Goal: Find specific page/section: Find specific page/section

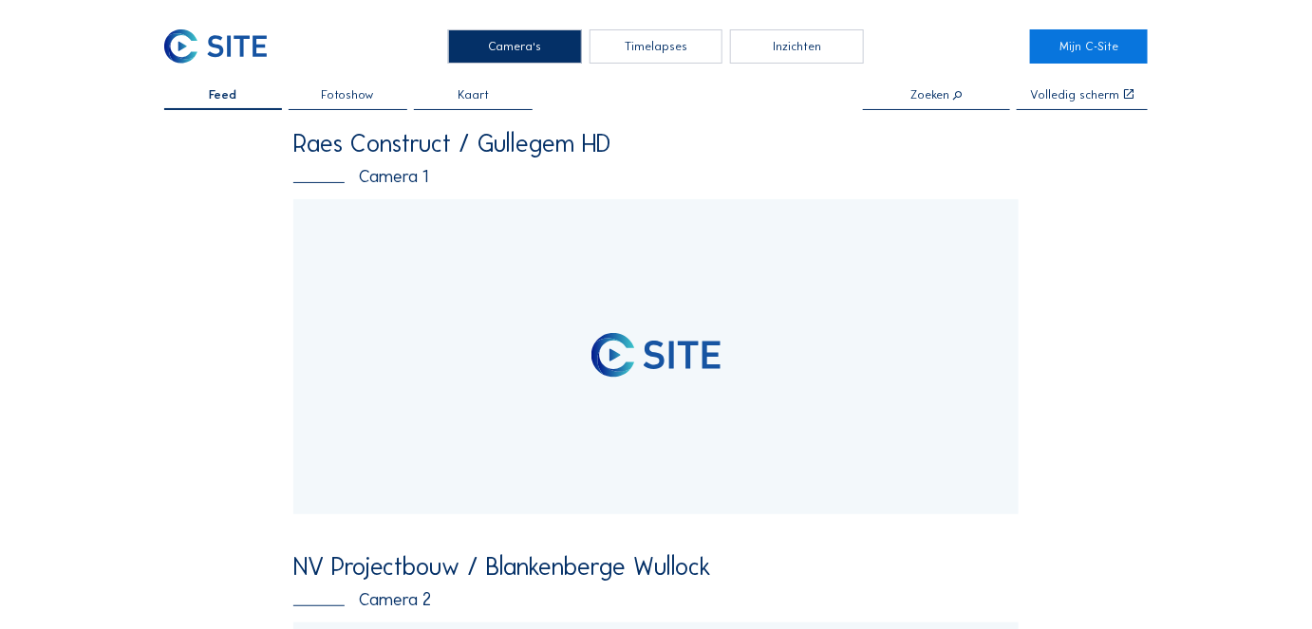
click at [928, 97] on input "text" at bounding box center [936, 95] width 147 height 13
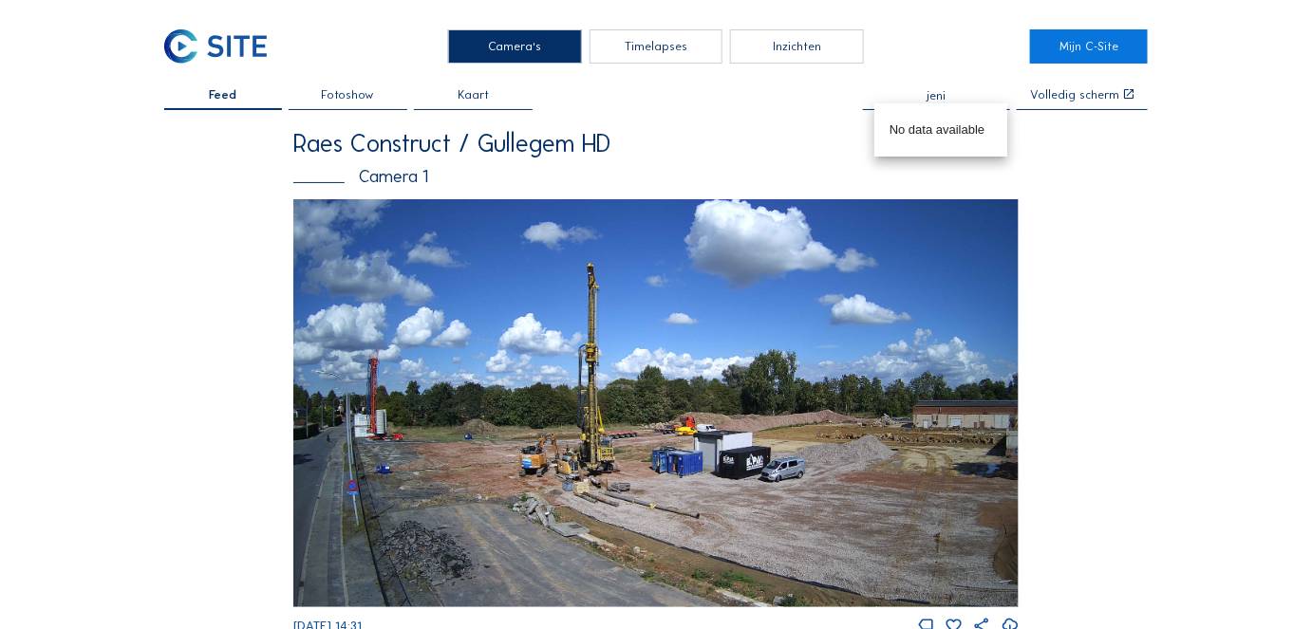
click at [934, 94] on input "jeni" at bounding box center [936, 95] width 147 height 13
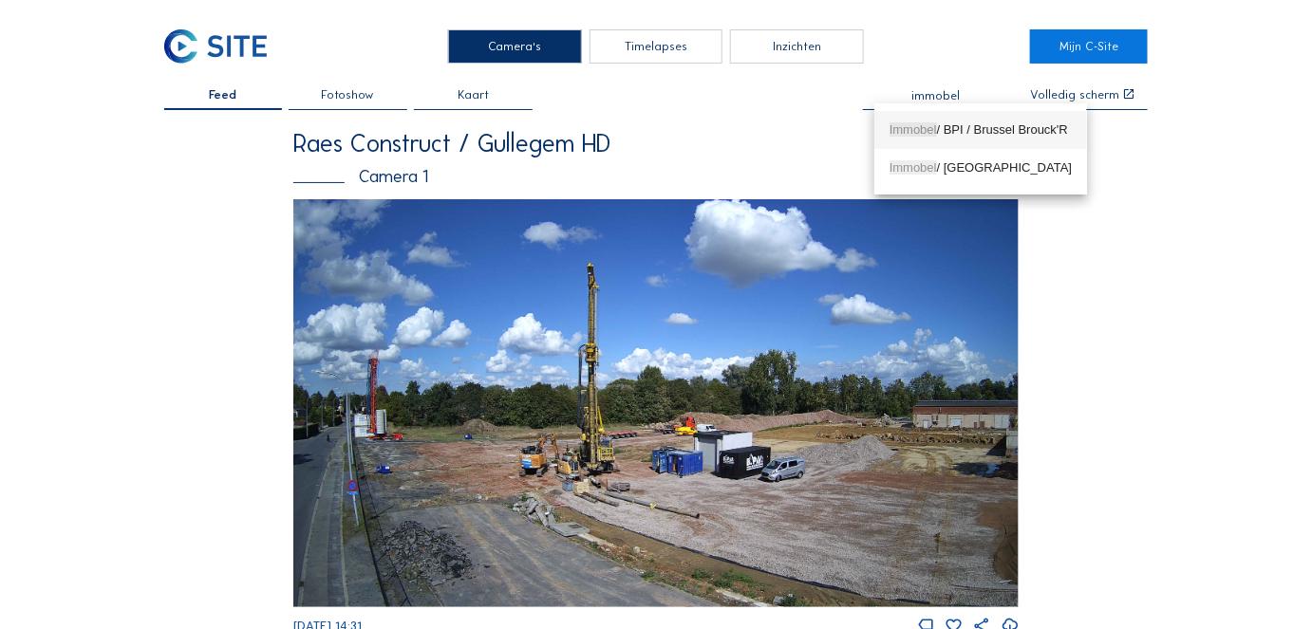
click at [930, 127] on span "Immobel" at bounding box center [912, 129] width 47 height 14
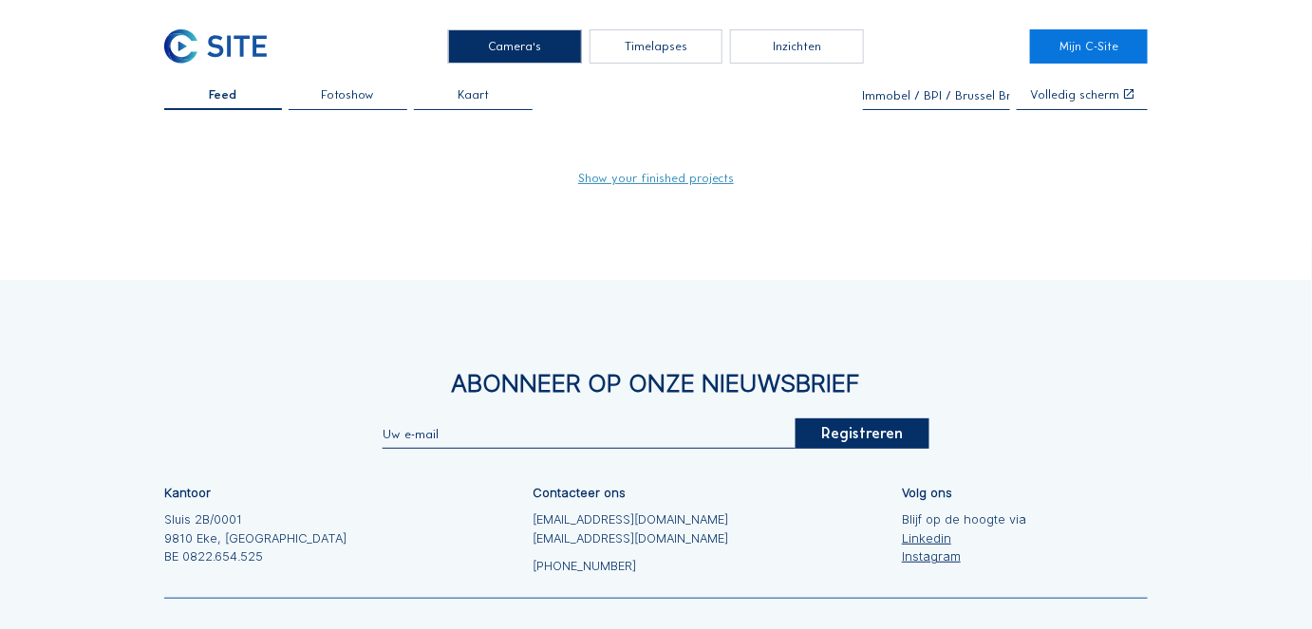
click at [926, 90] on input "Immobel / BPI / Brussel Brouck'R" at bounding box center [936, 95] width 147 height 13
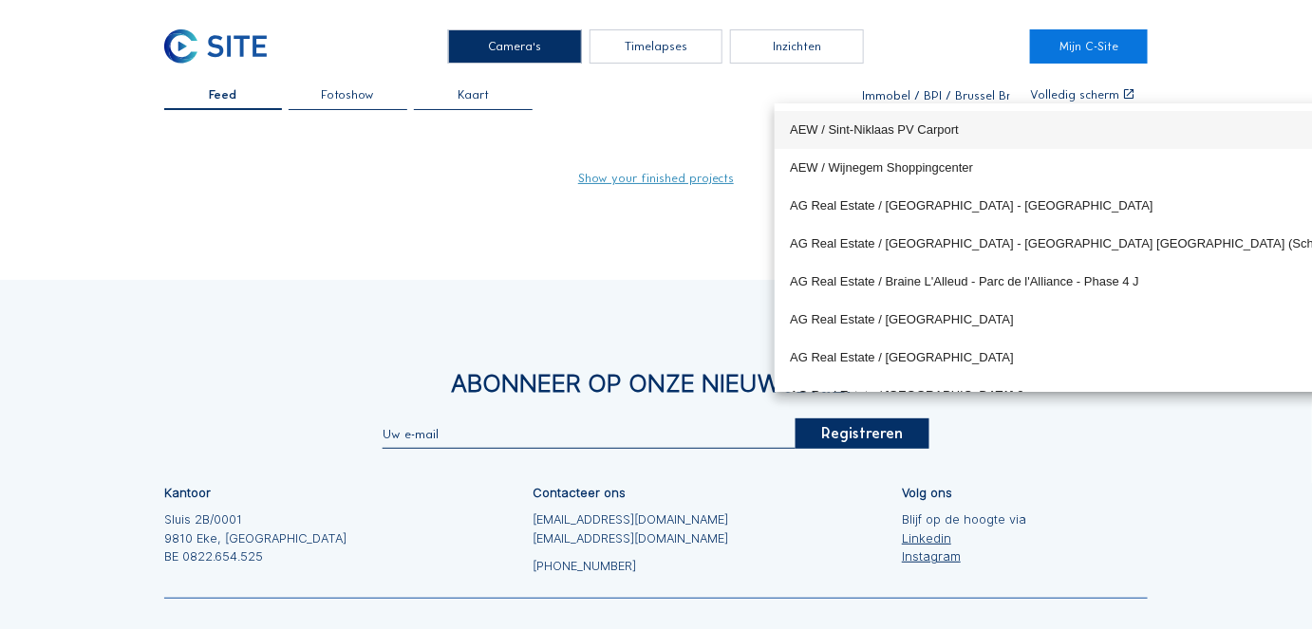
click at [926, 90] on input "Immobel / BPI / Brussel Brouck'R" at bounding box center [936, 95] width 147 height 13
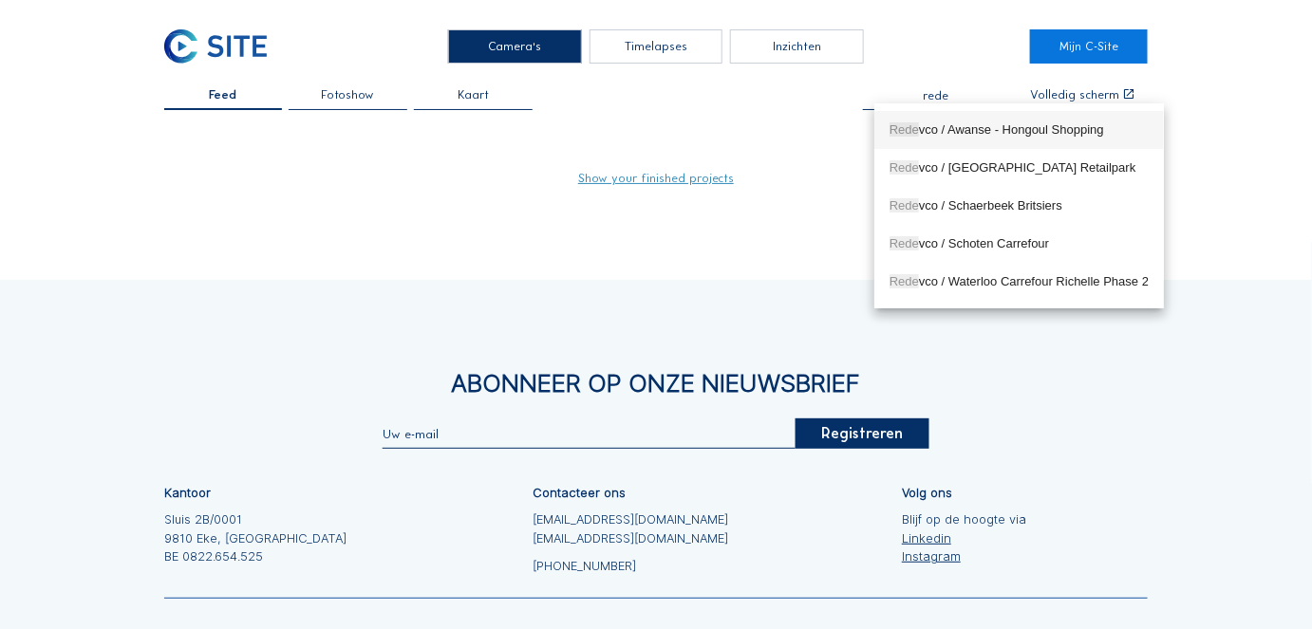
click at [939, 92] on input "rede" at bounding box center [936, 95] width 147 height 13
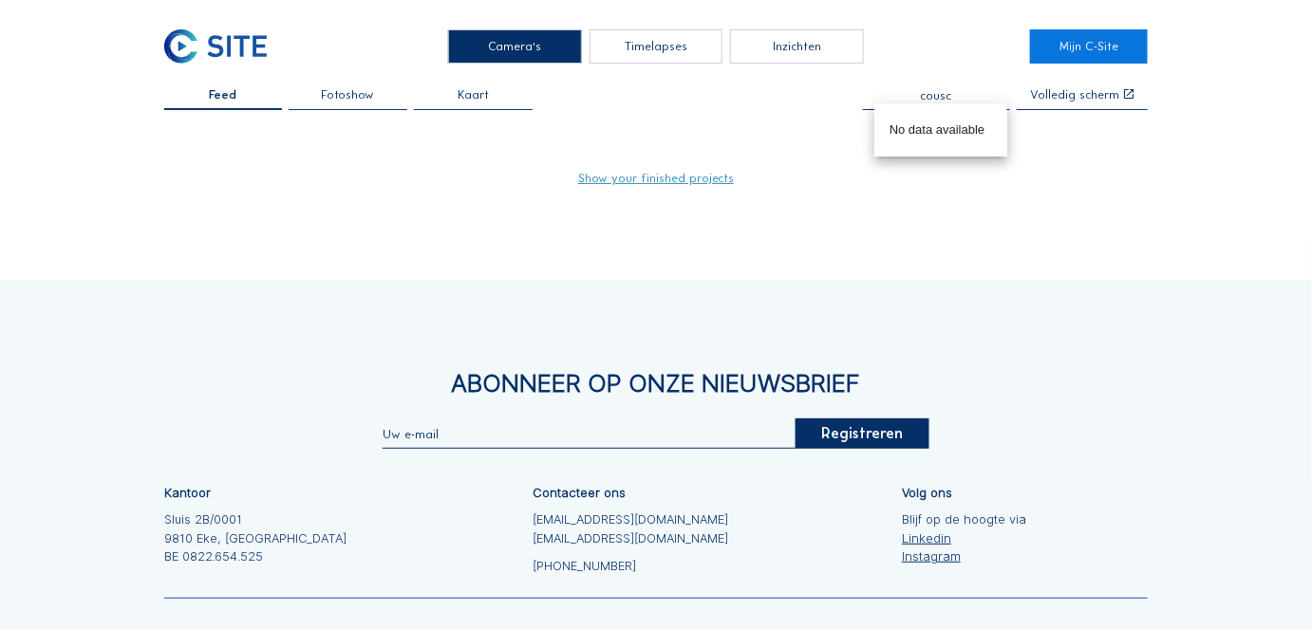
click at [937, 94] on input "cousc" at bounding box center [936, 95] width 147 height 13
click at [949, 93] on input "steeno" at bounding box center [936, 95] width 147 height 13
click at [939, 94] on input "equi" at bounding box center [936, 95] width 147 height 13
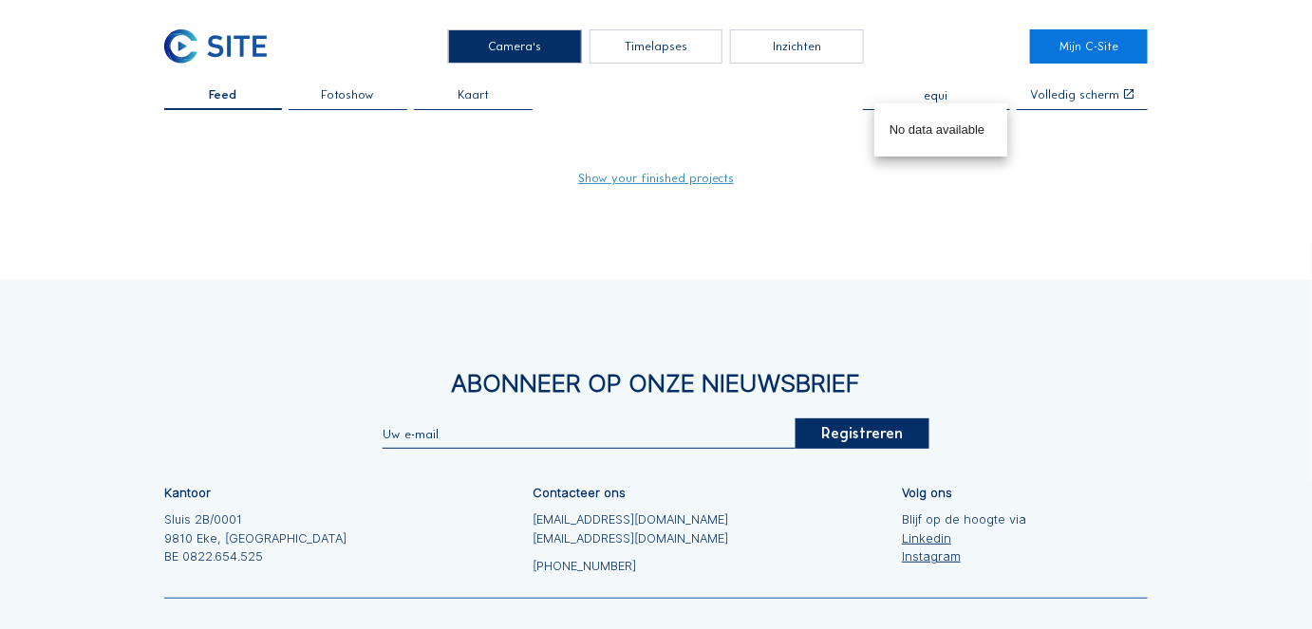
click at [939, 94] on input "equi" at bounding box center [936, 95] width 147 height 13
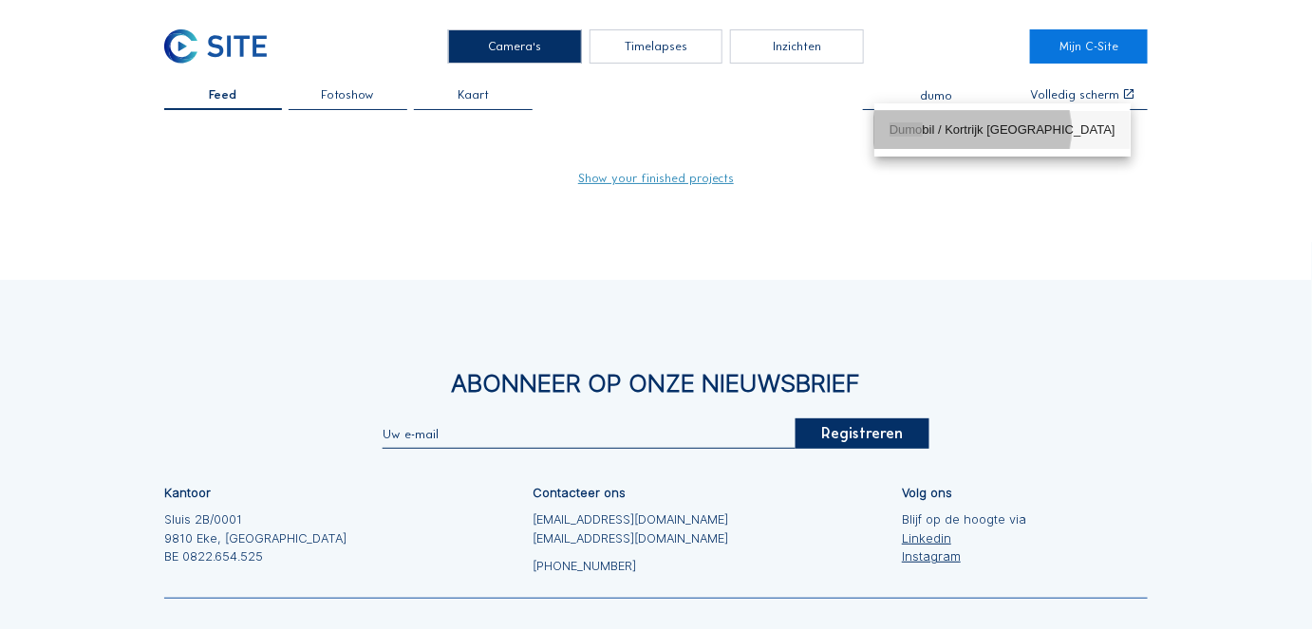
click at [940, 132] on div "Dumo bil / Kortrijk [GEOGRAPHIC_DATA]" at bounding box center [1002, 129] width 226 height 15
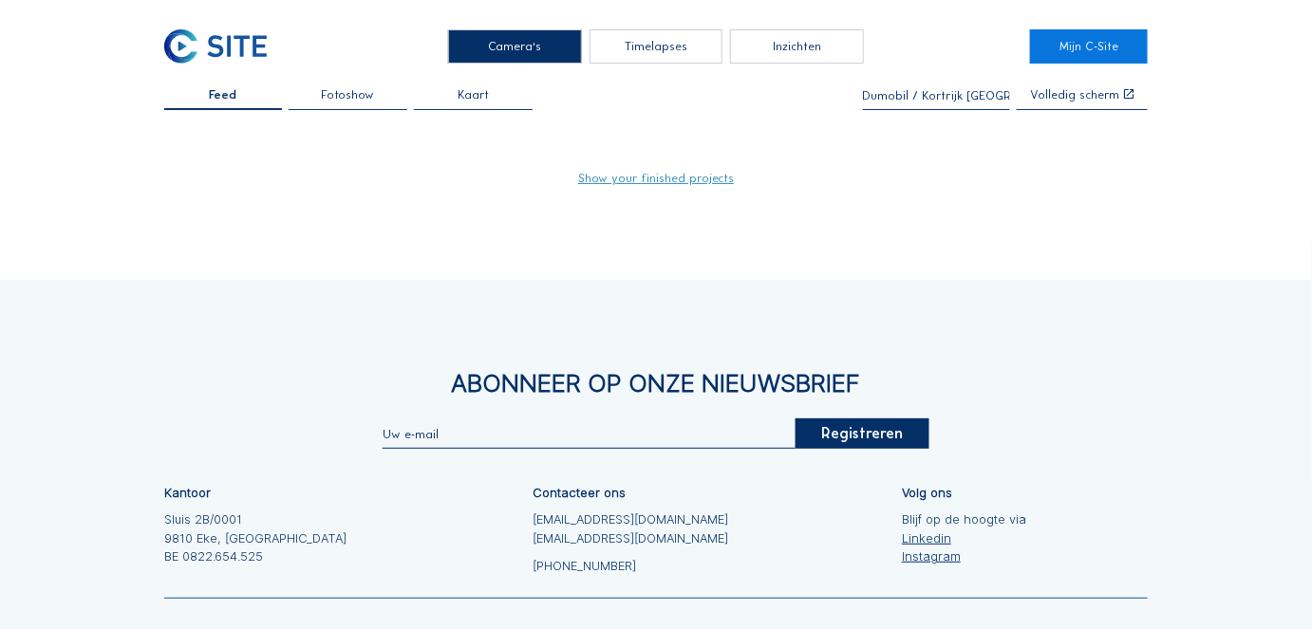
click at [659, 174] on link "Show your finished projects" at bounding box center [656, 179] width 156 height 12
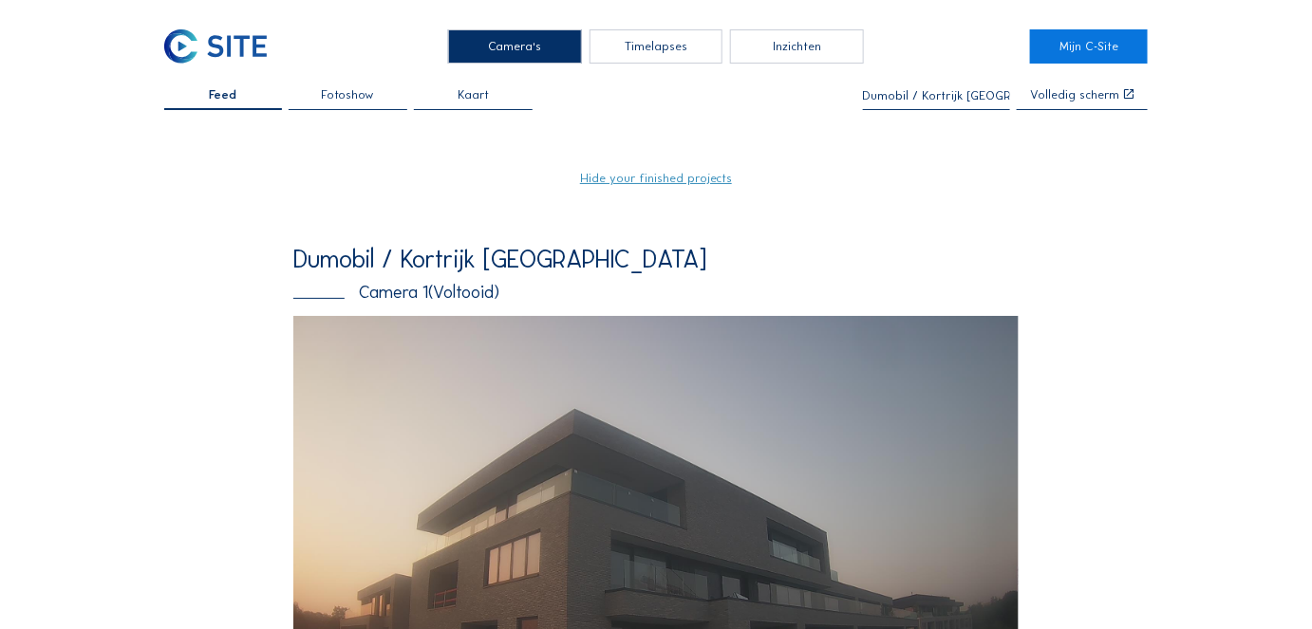
click at [924, 93] on input "Dumobil / Kortrijk [GEOGRAPHIC_DATA]" at bounding box center [936, 95] width 147 height 13
click at [925, 94] on input "burco" at bounding box center [936, 95] width 147 height 13
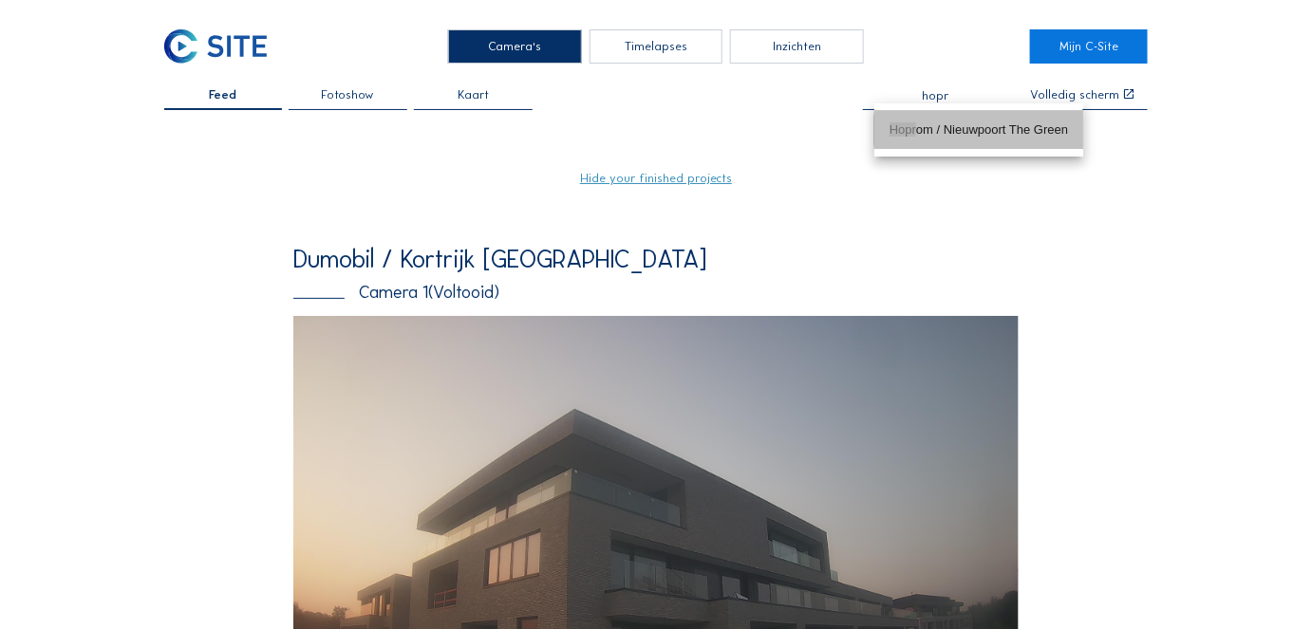
click at [926, 122] on div "Hopr om / Nieuwpoort The Green" at bounding box center [978, 129] width 178 height 15
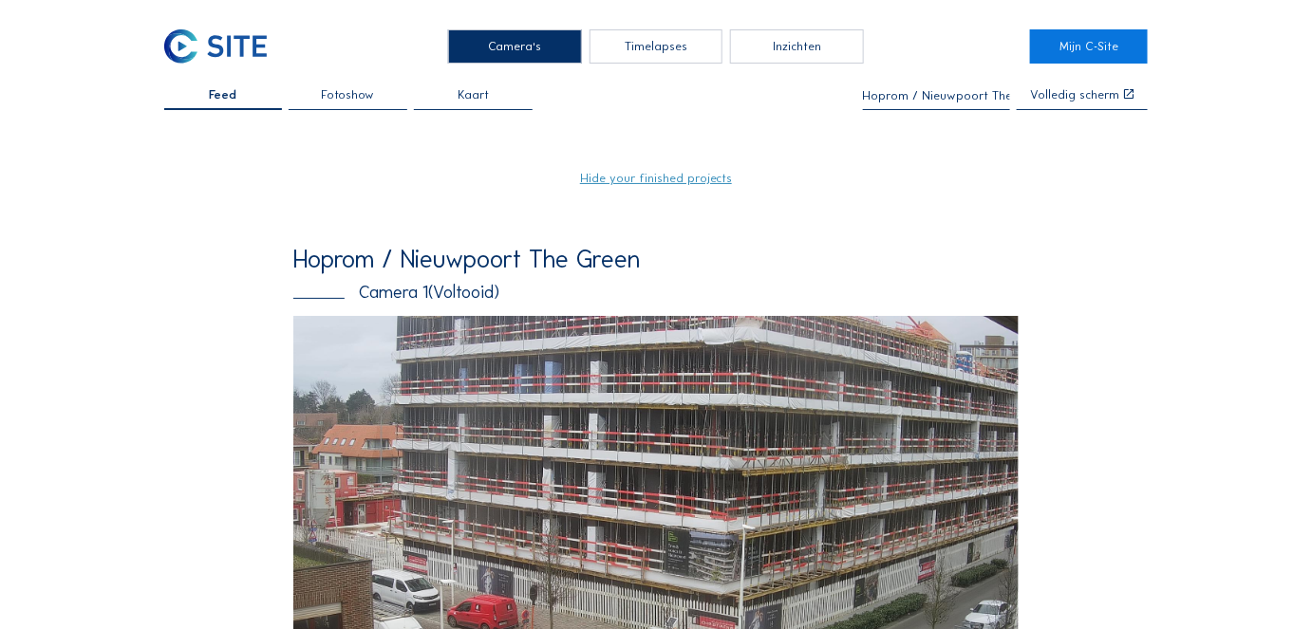
click at [931, 90] on input "Hoprom / Nieuwpoort The Green" at bounding box center [936, 95] width 147 height 13
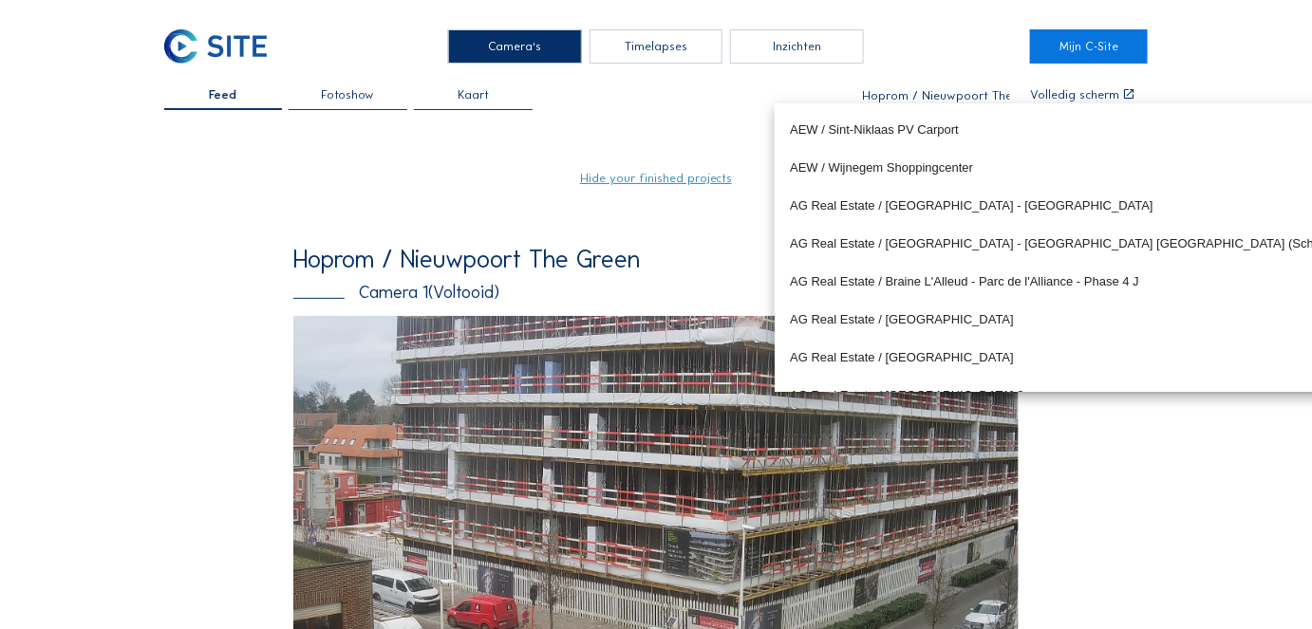
click at [931, 90] on input "Hoprom / Nieuwpoort The Green" at bounding box center [936, 95] width 147 height 13
click at [926, 91] on input "Hoprom / Nieuwpoort The Green" at bounding box center [936, 95] width 147 height 13
click at [925, 91] on input "Hoprom / Nieuwpoort The Green" at bounding box center [936, 95] width 147 height 13
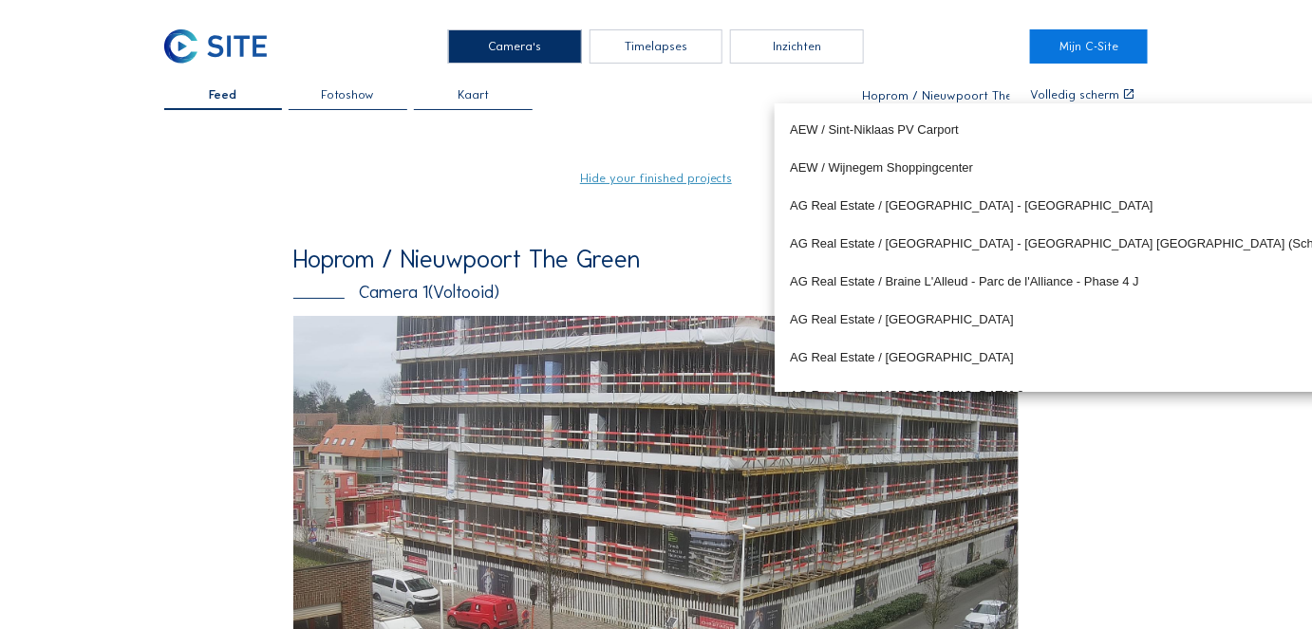
click at [925, 91] on input "Hoprom / Nieuwpoort The Green" at bounding box center [936, 95] width 147 height 13
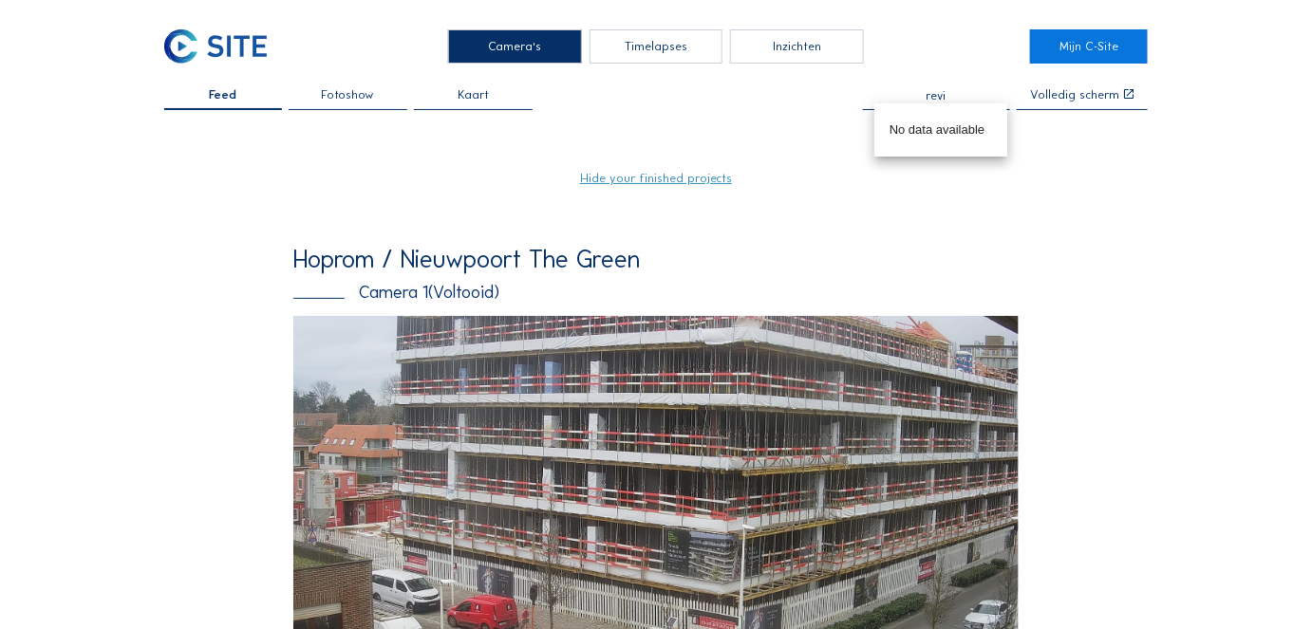
click at [945, 99] on input "revi" at bounding box center [936, 95] width 147 height 13
type input "odebr"
